Goal: Information Seeking & Learning: Learn about a topic

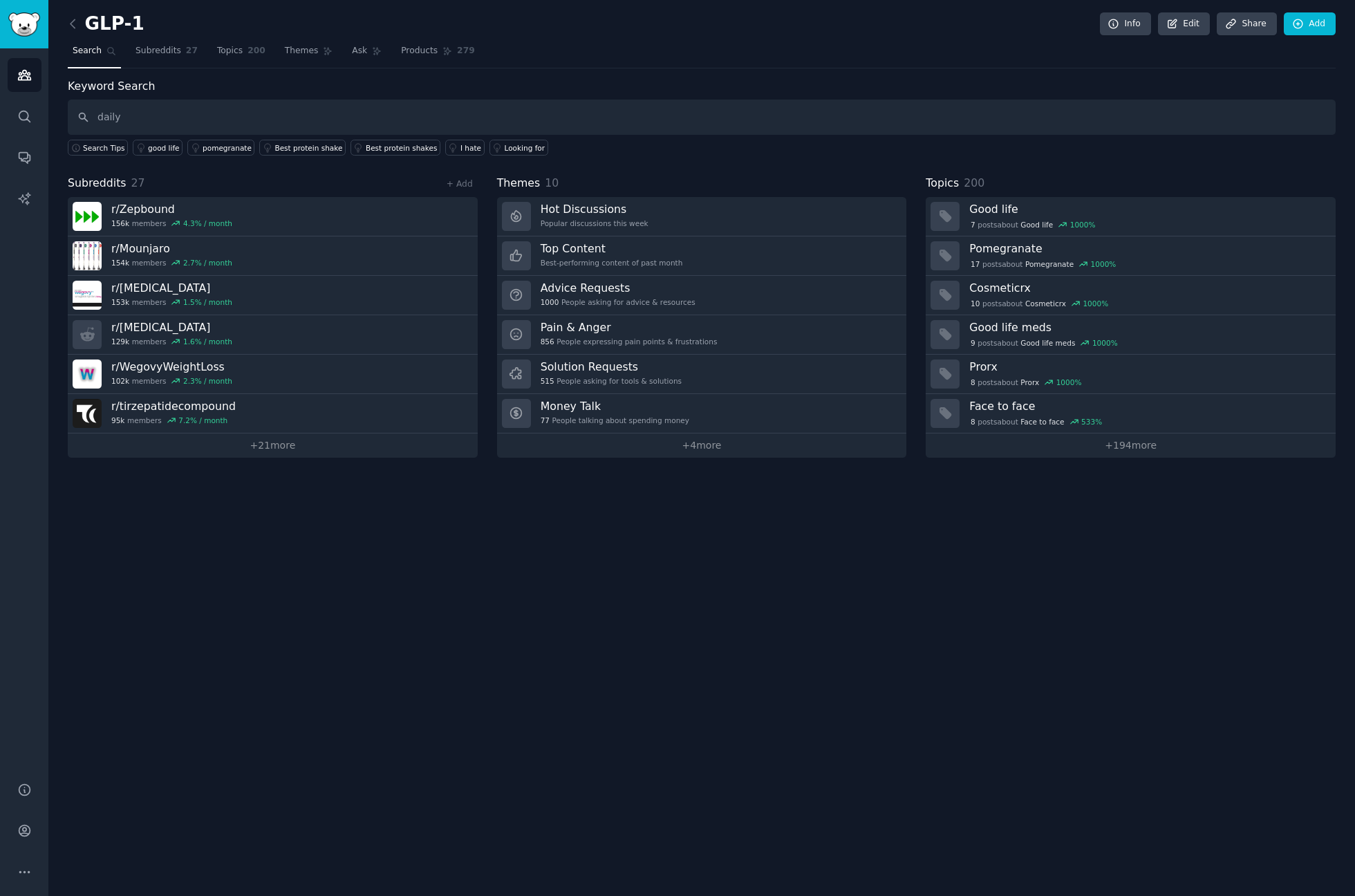
type input "daily"
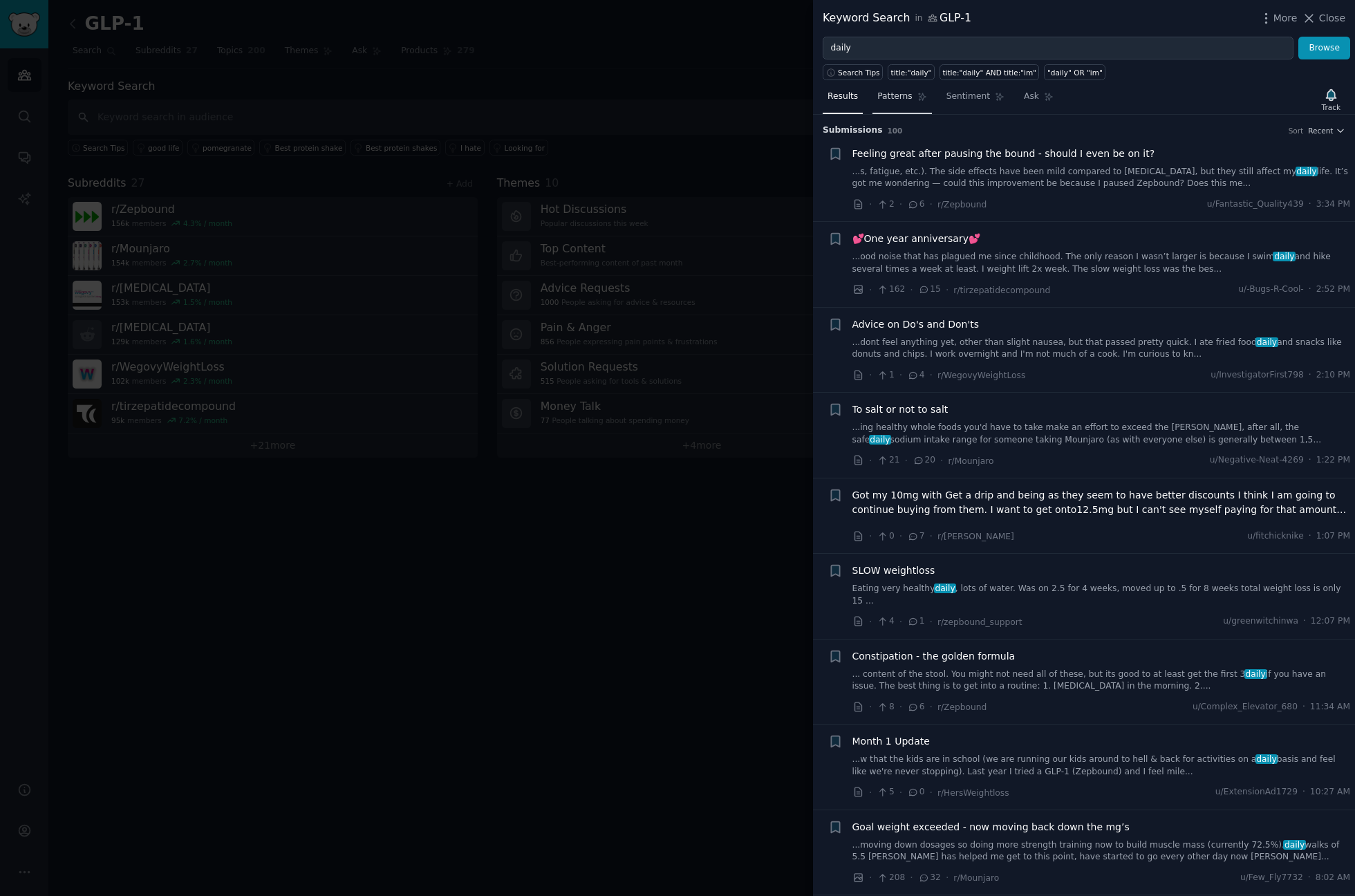
click at [899, 94] on span "Patterns" at bounding box center [894, 97] width 35 height 13
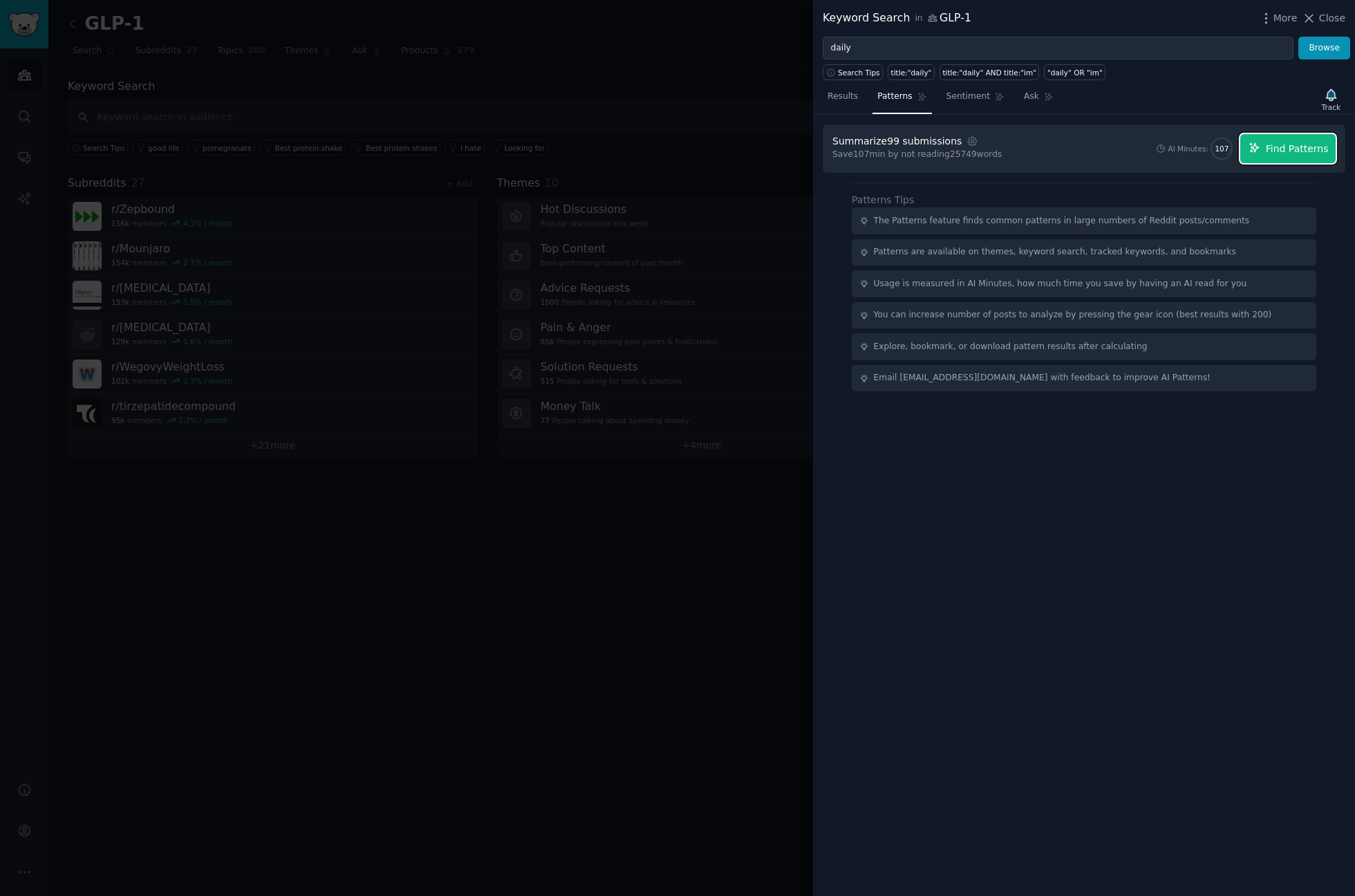
click at [1298, 154] on span "Find Patterns" at bounding box center [1297, 149] width 63 height 14
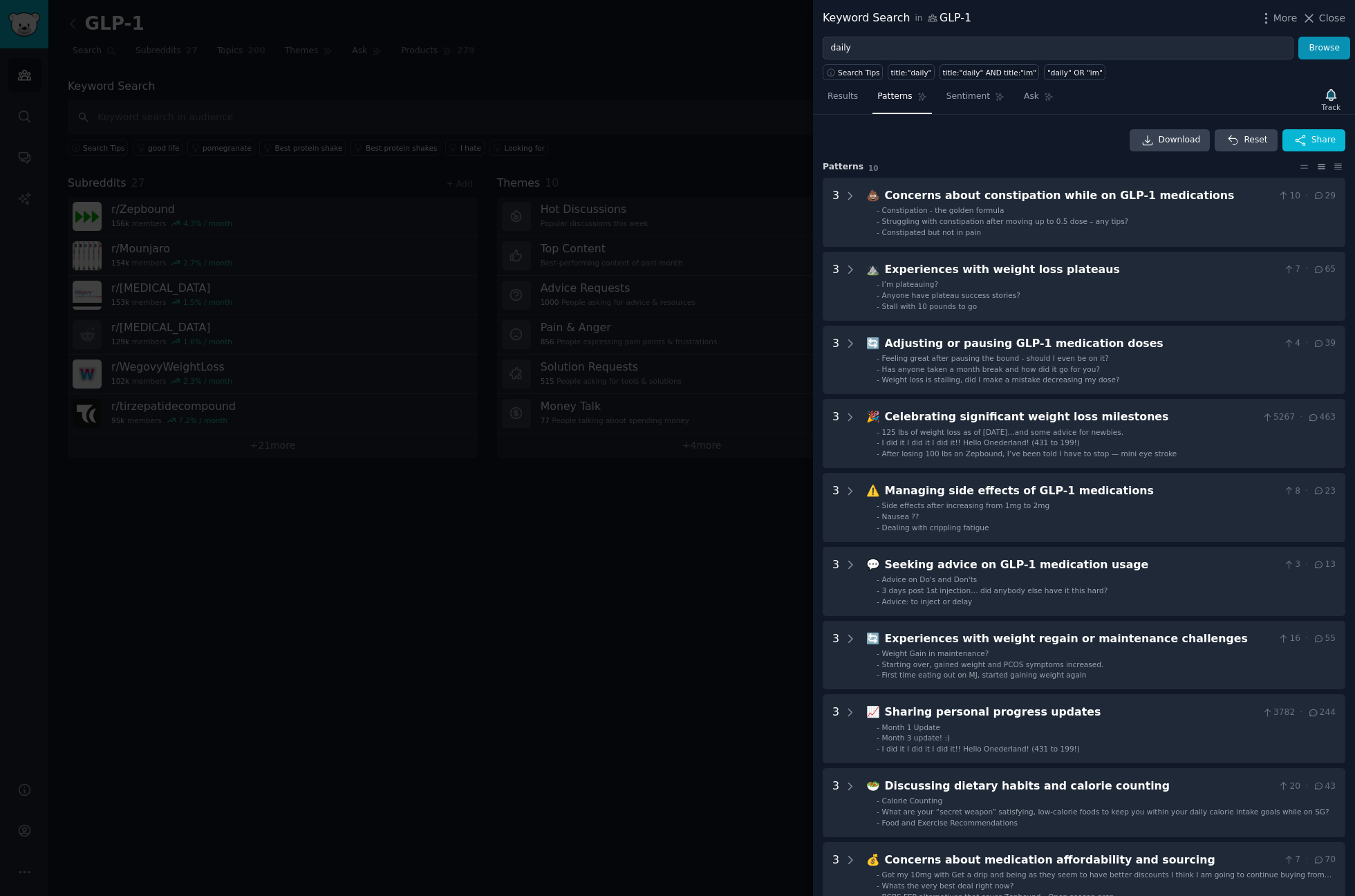
click at [702, 841] on div at bounding box center [678, 448] width 1355 height 896
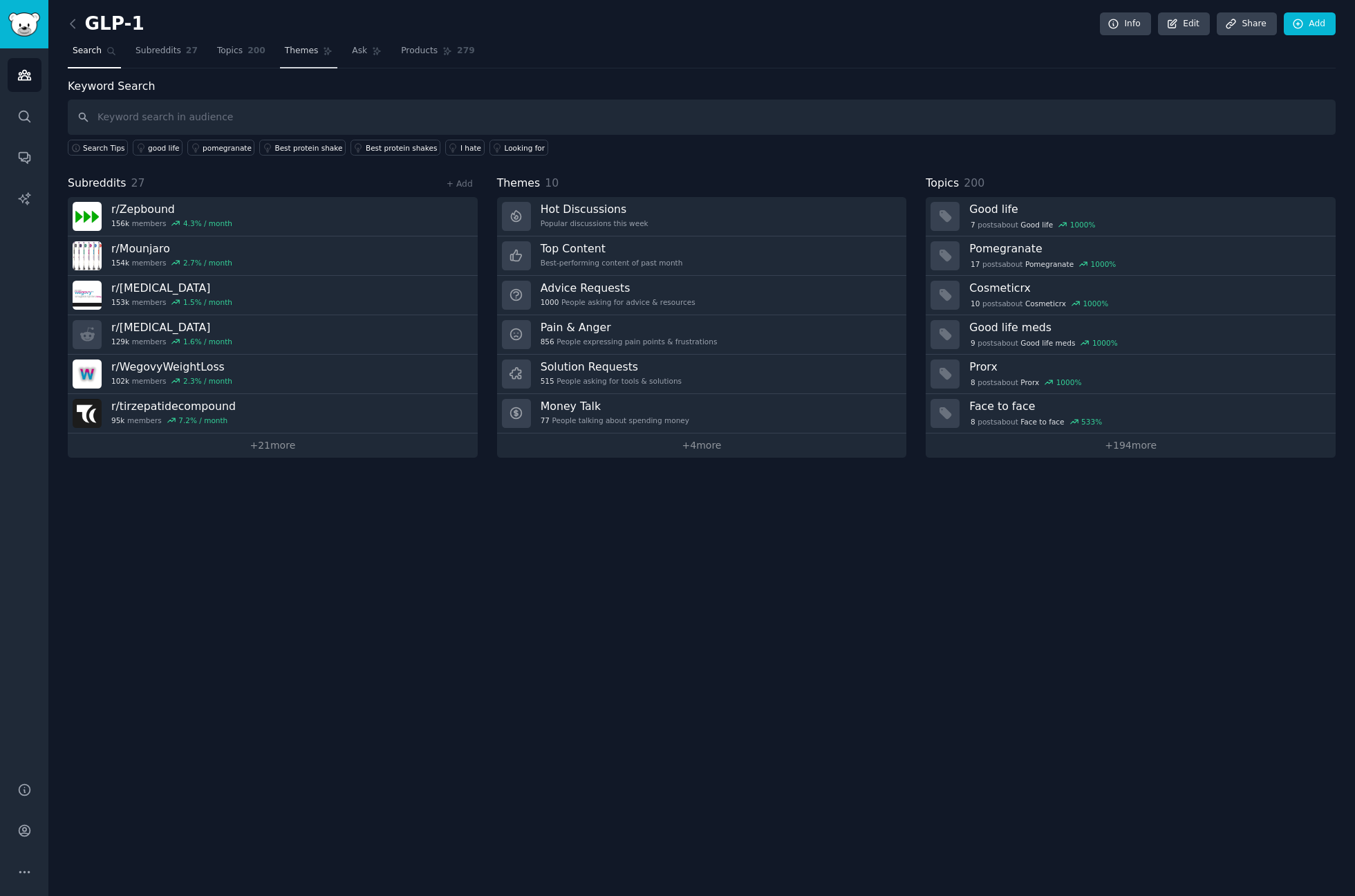
click at [297, 46] on span "Themes" at bounding box center [302, 51] width 34 height 13
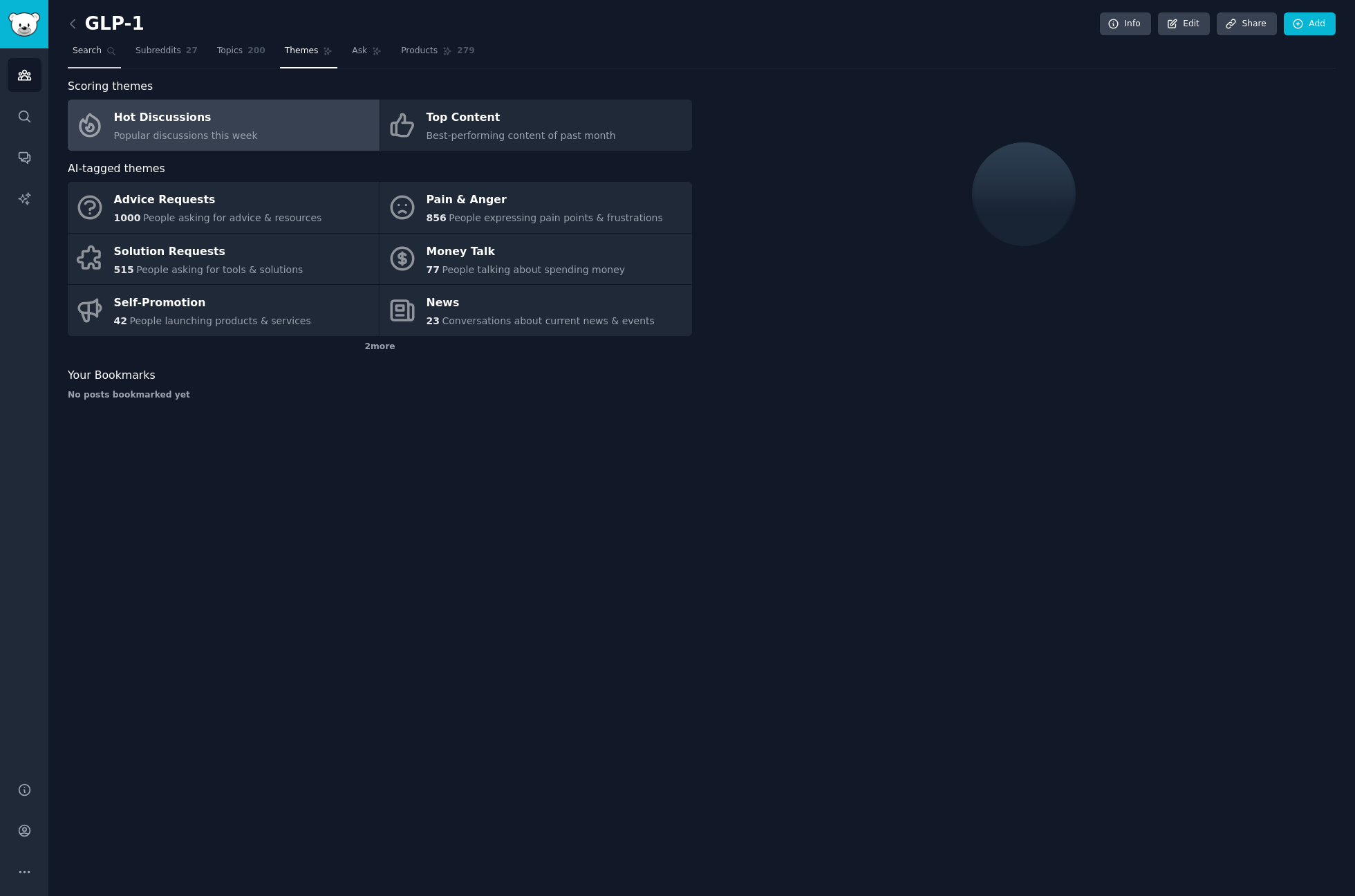
click at [102, 59] on link "Search" at bounding box center [94, 55] width 53 height 29
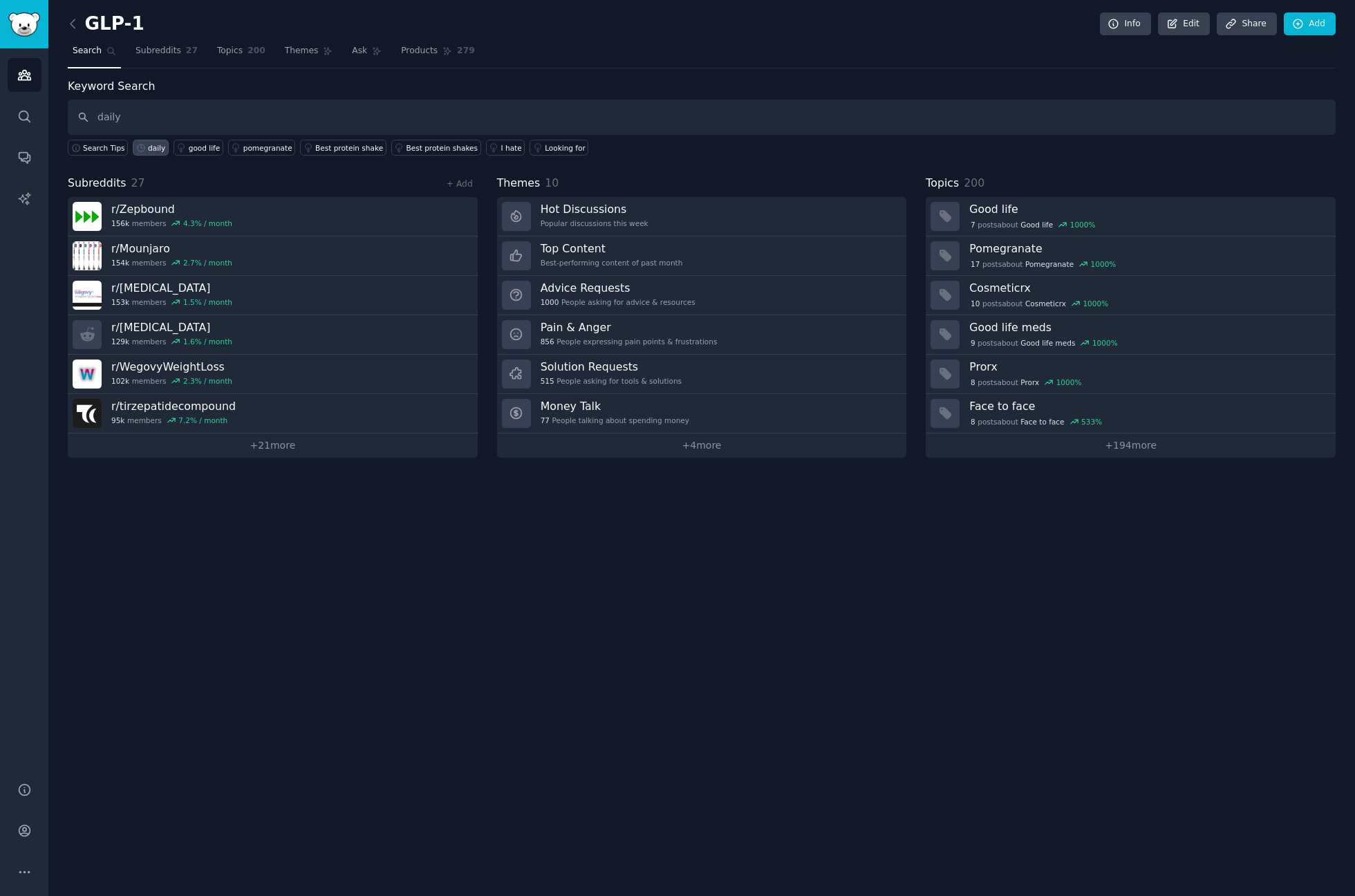
type input "daily"
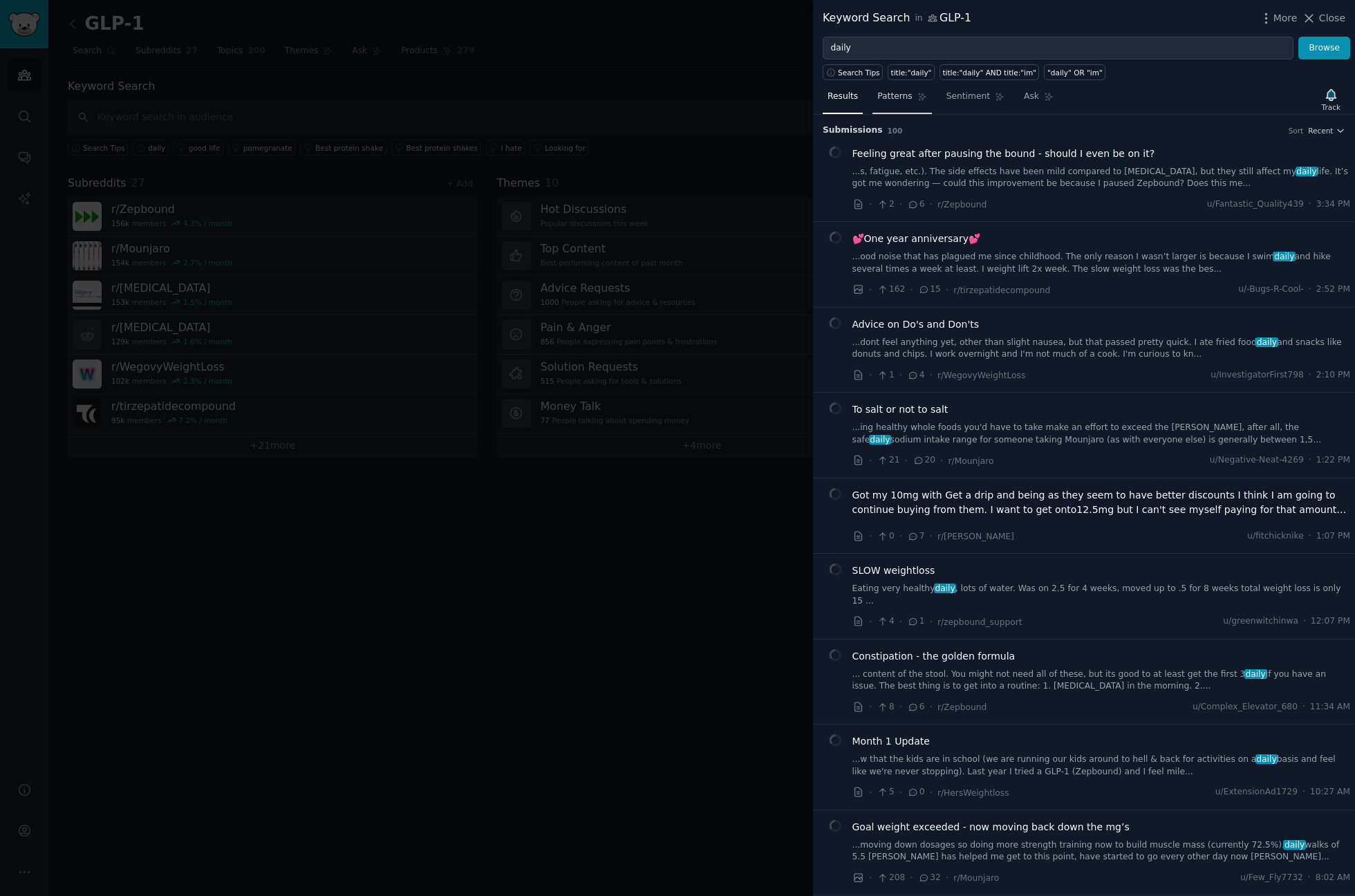
click at [898, 95] on span "Patterns" at bounding box center [894, 97] width 35 height 13
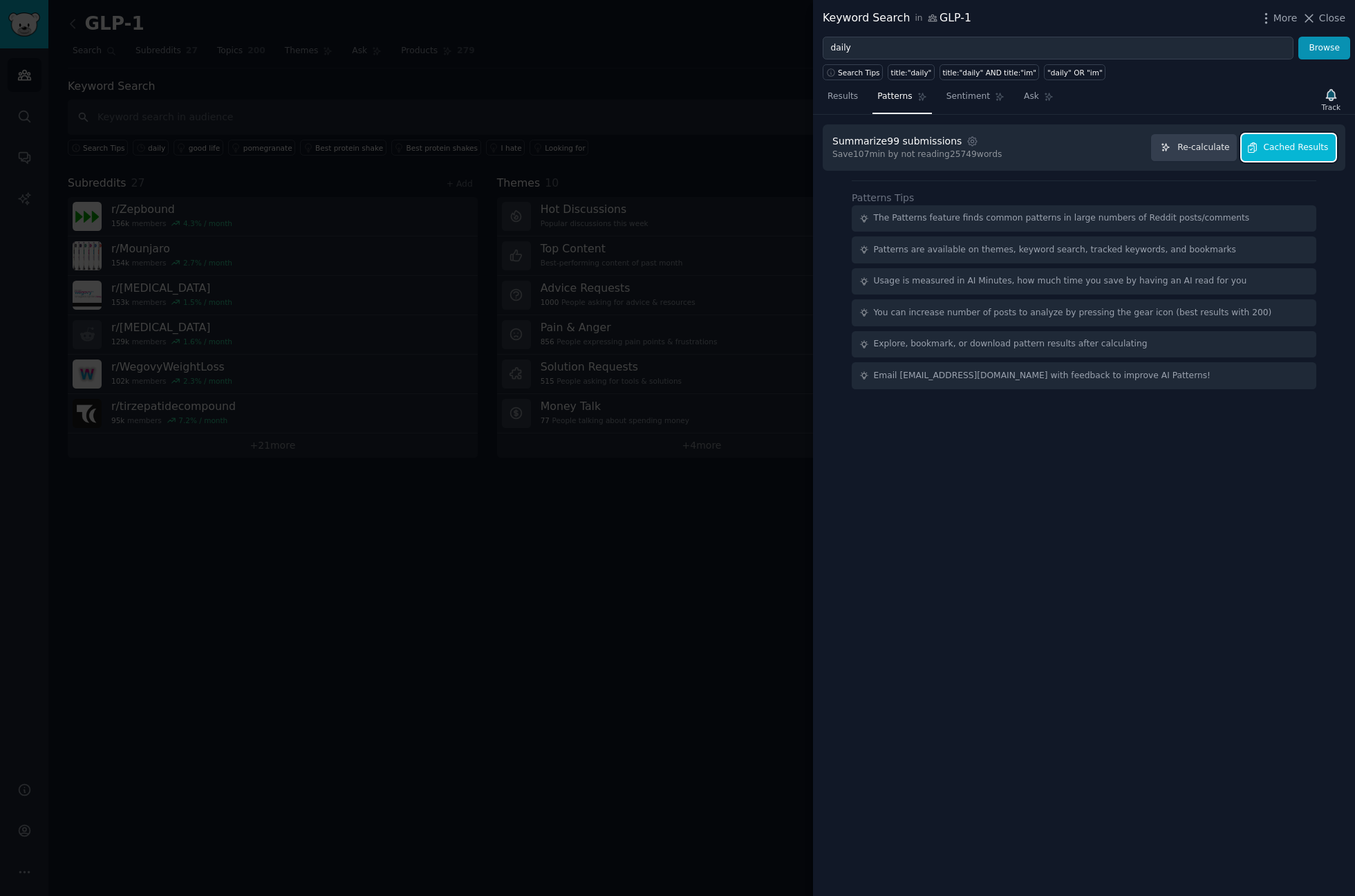
click at [1295, 150] on span "Cached Results" at bounding box center [1296, 148] width 65 height 13
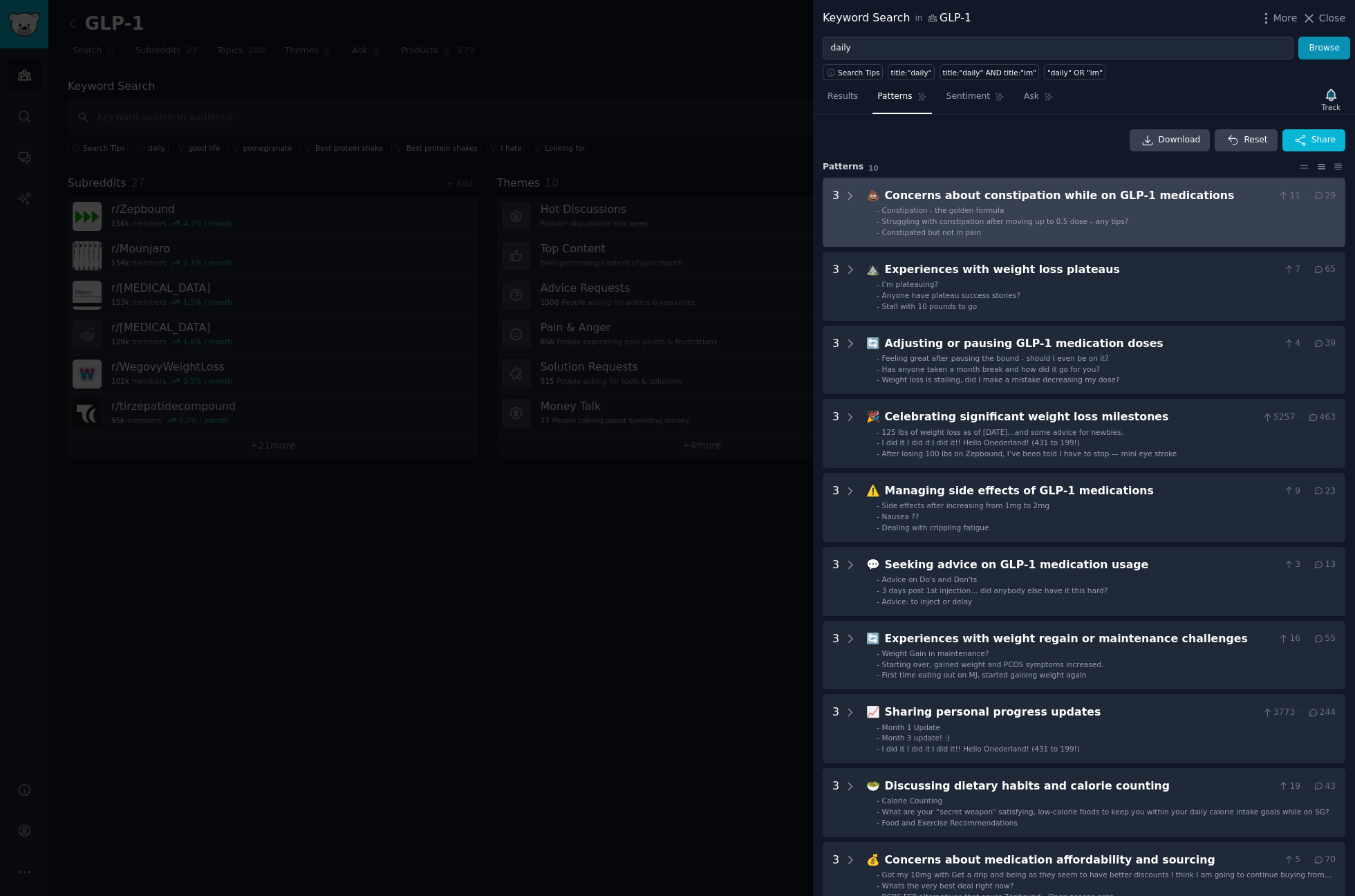
click at [1170, 234] on li "- Constipated but not in pain" at bounding box center [1106, 232] width 459 height 10
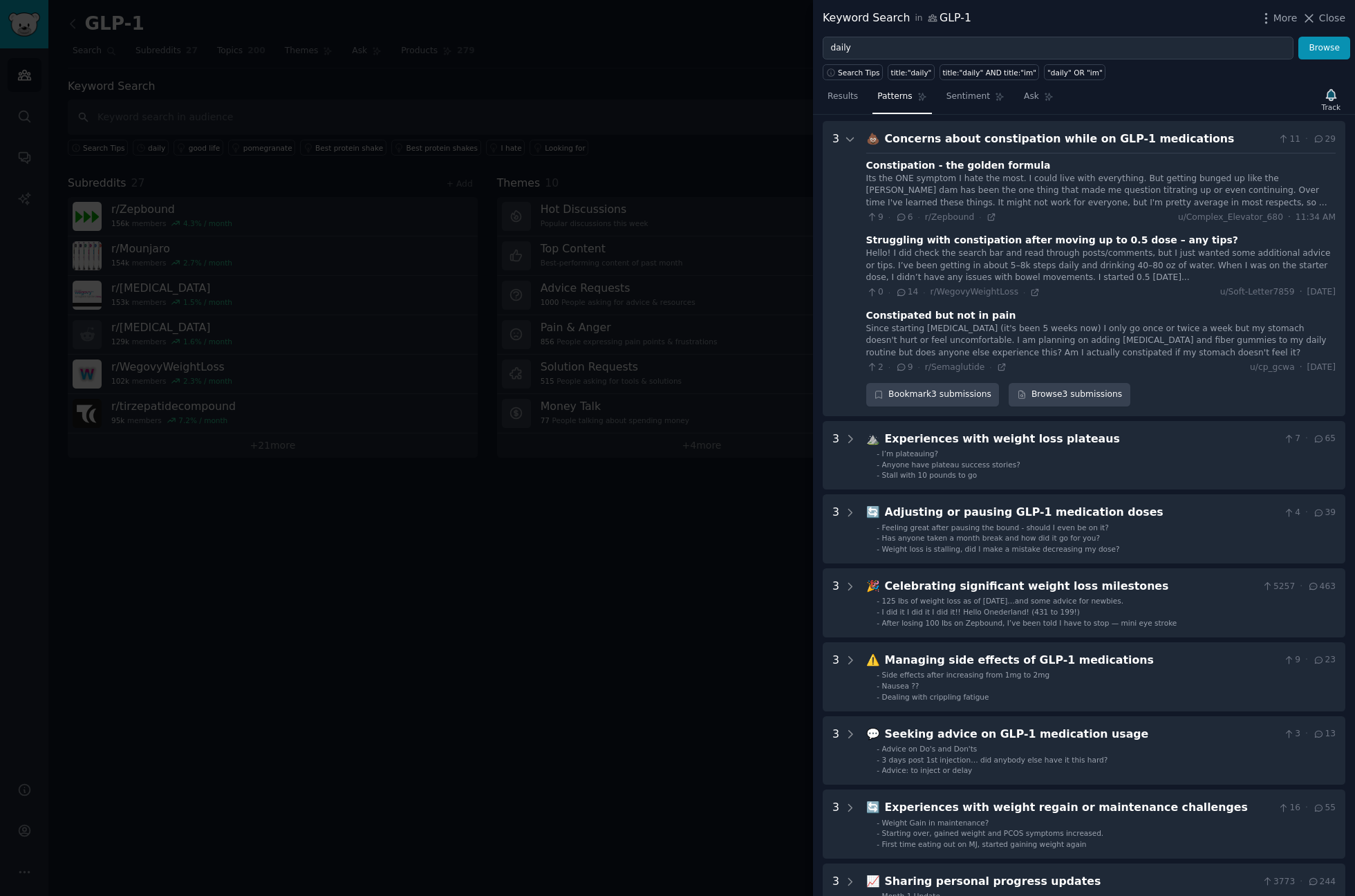
scroll to position [63, 0]
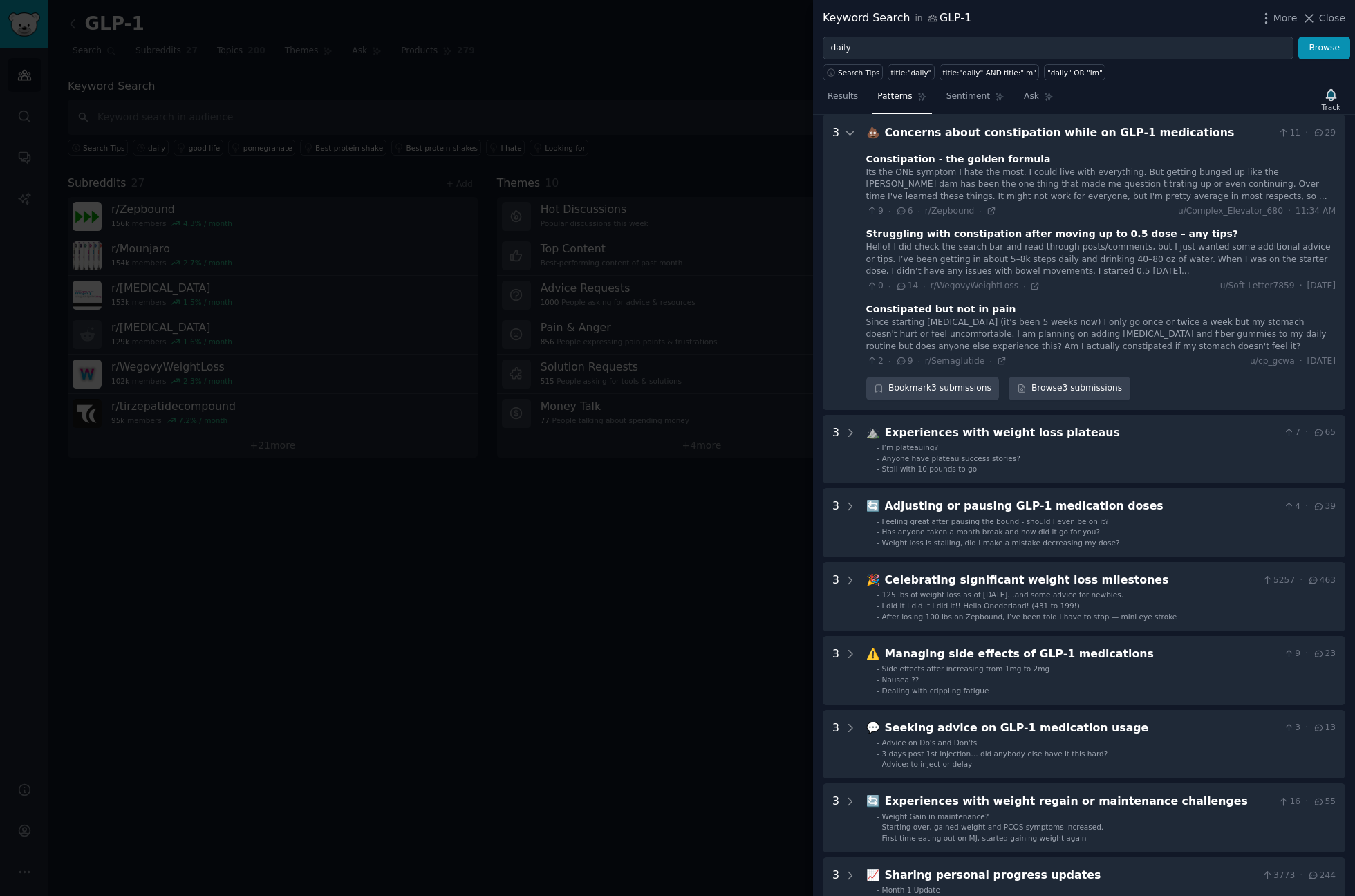
click at [908, 157] on div "Constipation - the golden formula" at bounding box center [958, 159] width 185 height 14
copy div "Constipation"
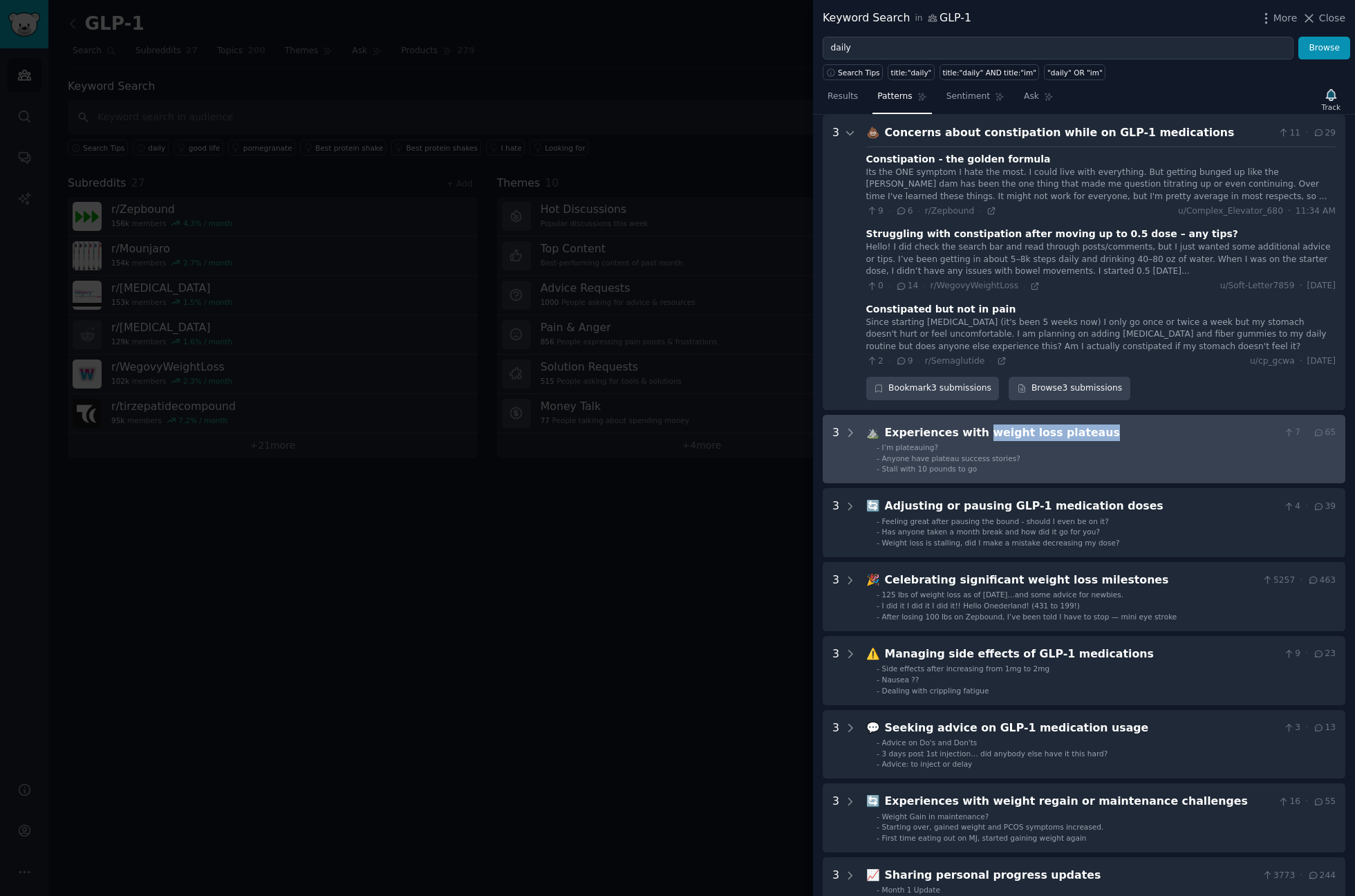
drag, startPoint x: 1085, startPoint y: 435, endPoint x: 973, endPoint y: 435, distance: 112.0
click at [973, 435] on div "Experiences with weight loss plateaus" at bounding box center [1081, 433] width 393 height 17
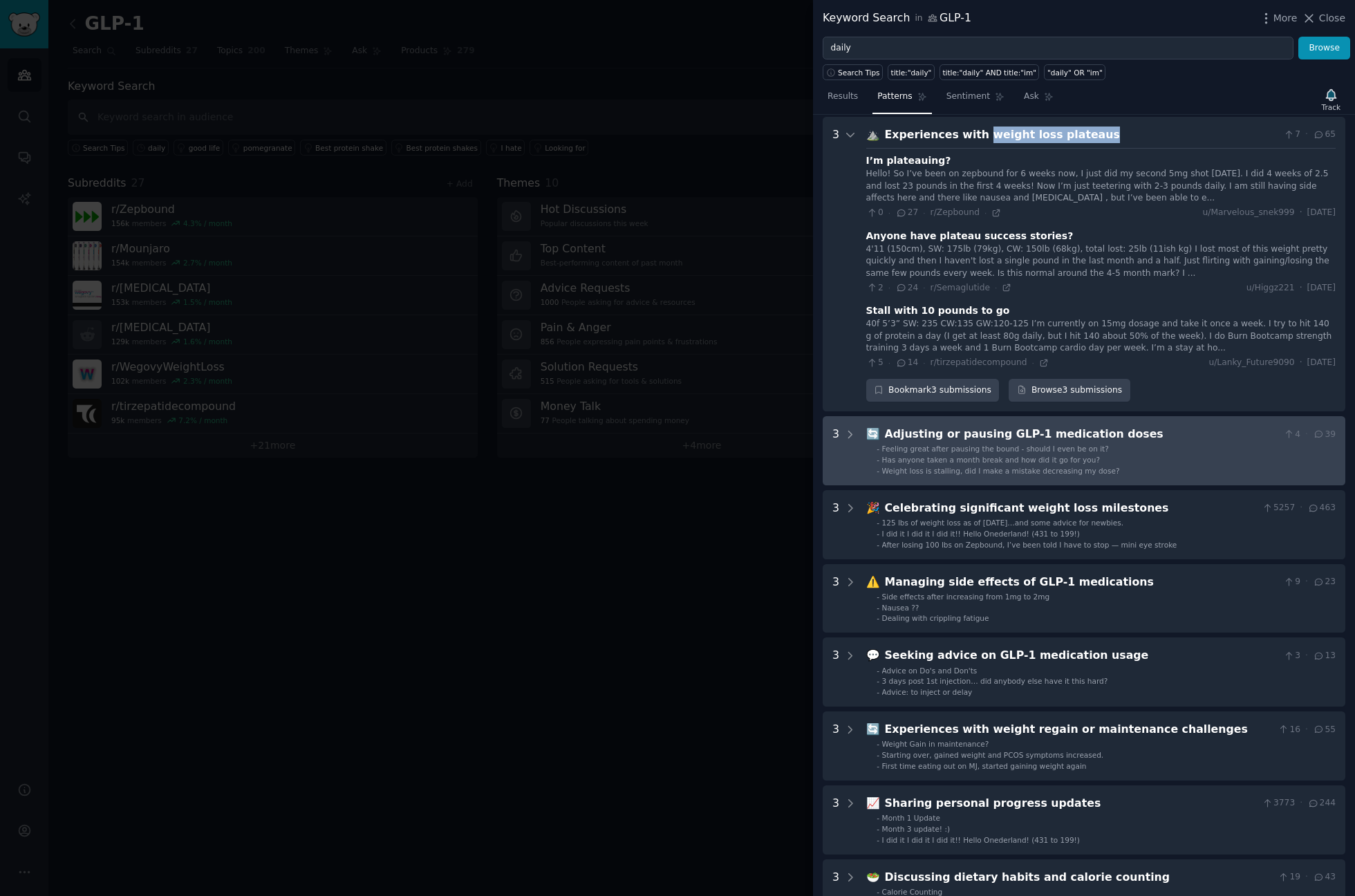
scroll to position [362, 0]
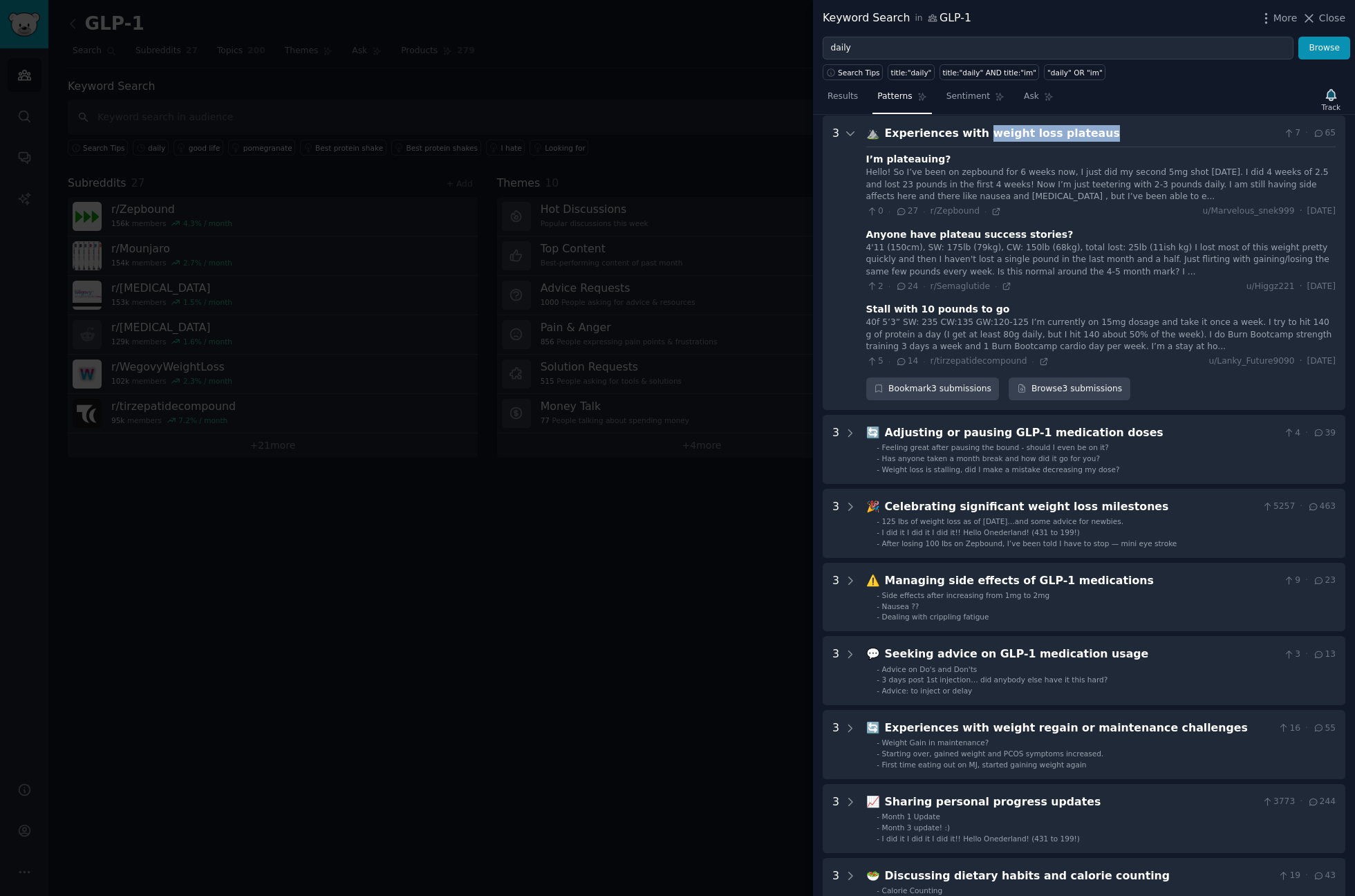
copy div "weight loss plateaus"
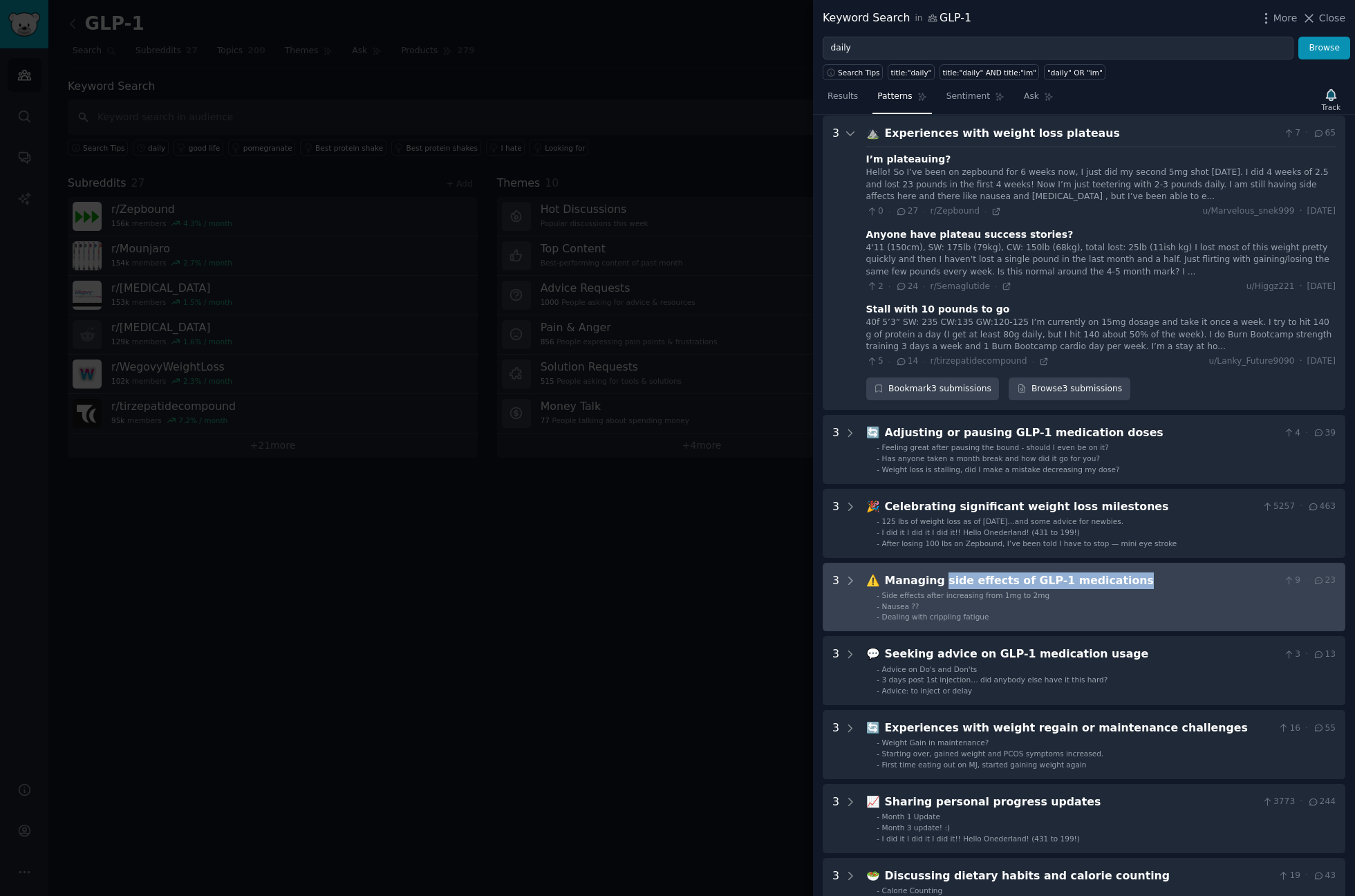
drag, startPoint x: 936, startPoint y: 579, endPoint x: 1099, endPoint y: 582, distance: 163.0
click at [1099, 582] on div "Managing side effects of GLP-1 medications" at bounding box center [1081, 581] width 393 height 17
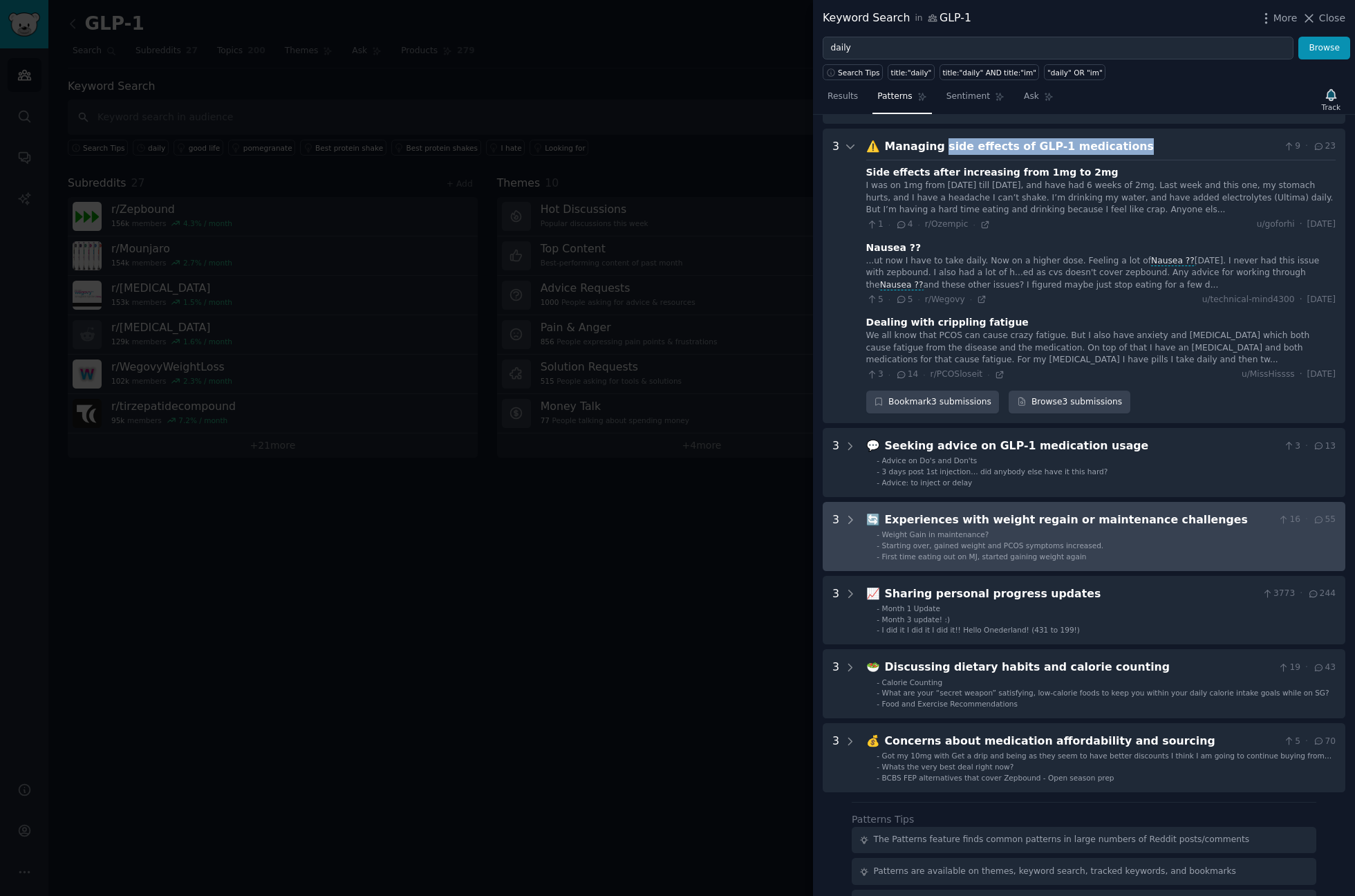
scroll to position [808, 0]
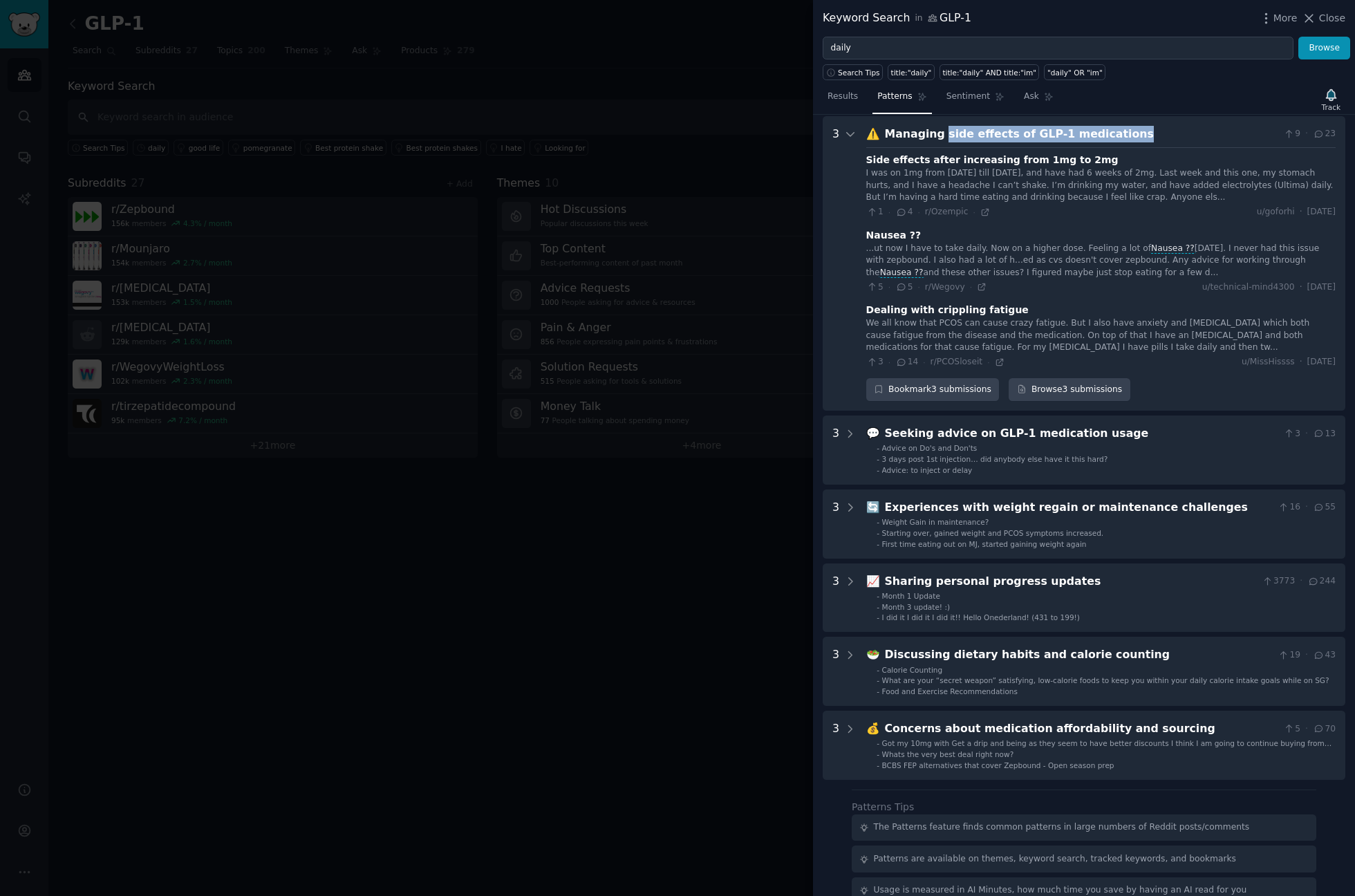
copy div "side effects of GLP-1 medications"
